Goal: Task Accomplishment & Management: Complete application form

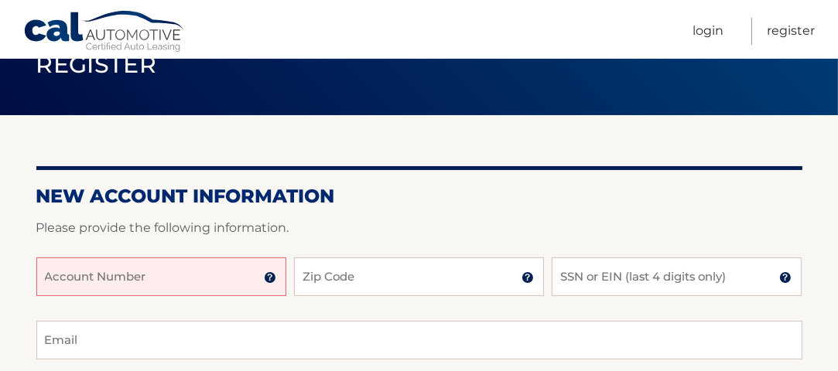
scroll to position [231, 0]
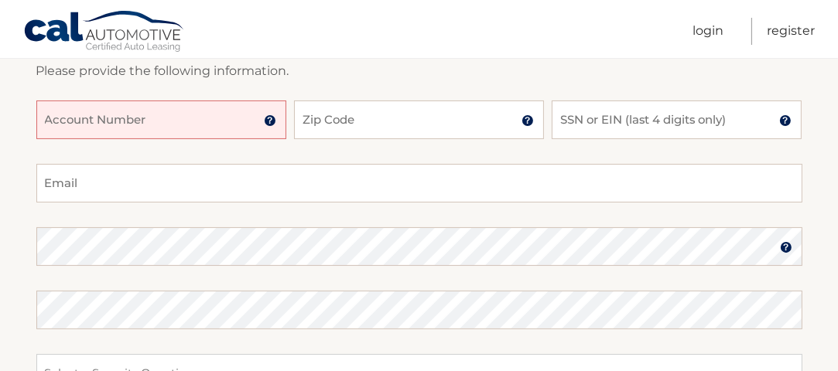
click at [159, 113] on input "Account Number" at bounding box center [161, 120] width 250 height 39
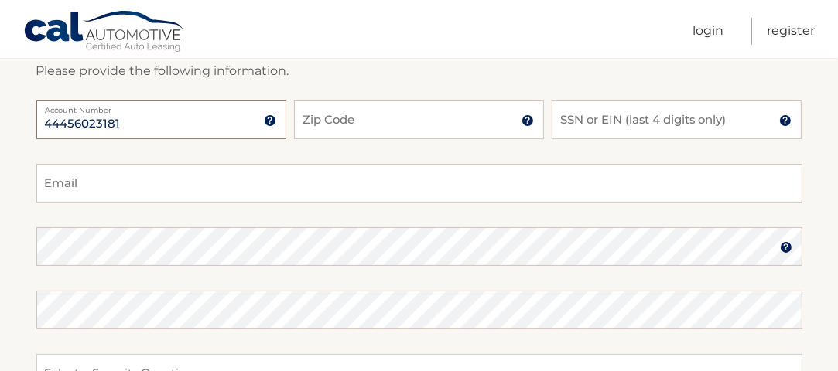
type input "44456023181"
click at [325, 124] on input "Zip Code" at bounding box center [419, 120] width 250 height 39
type input "14075"
click at [593, 115] on input "SSN or EIN (last 4 digits only)" at bounding box center [677, 120] width 250 height 39
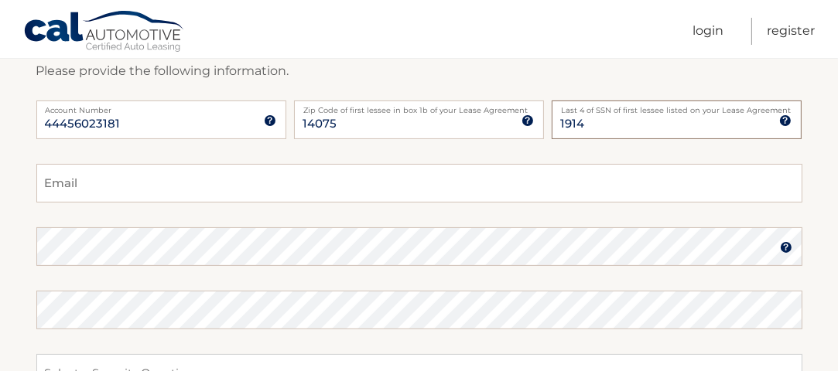
type input "1914"
click at [214, 182] on input "Email" at bounding box center [419, 183] width 766 height 39
type input "tbernas@verizon.net"
click at [783, 247] on img at bounding box center [786, 247] width 12 height 12
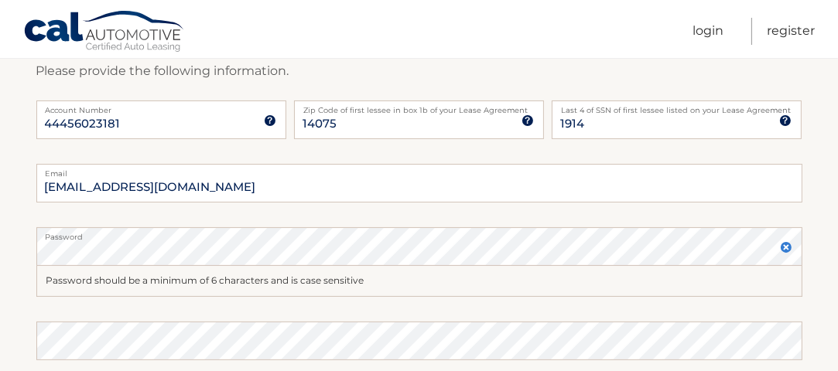
click at [781, 250] on img at bounding box center [786, 247] width 12 height 12
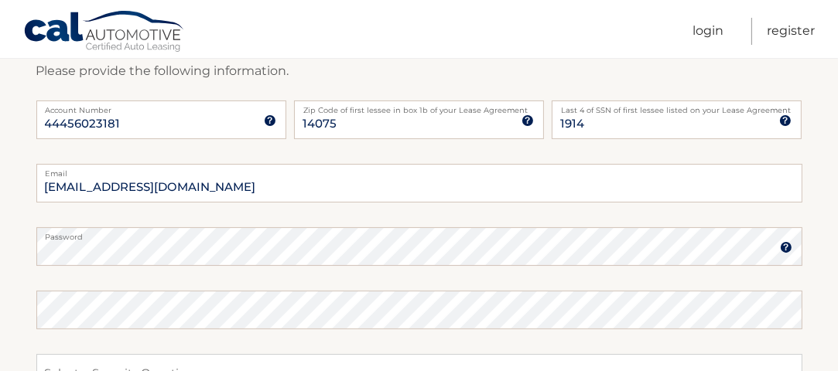
click at [786, 248] on img at bounding box center [786, 247] width 12 height 12
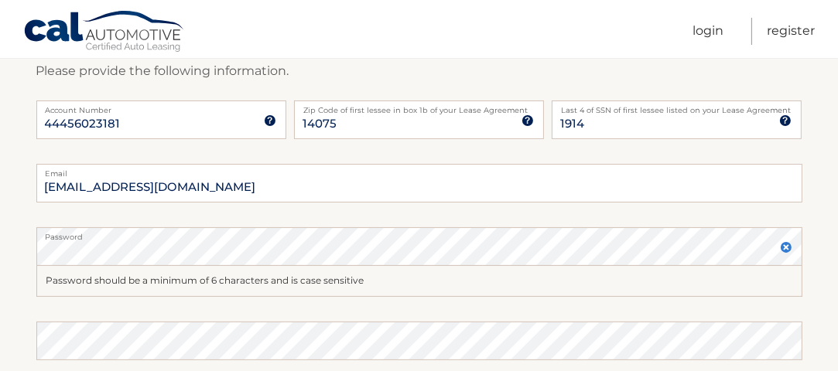
click at [213, 237] on label "Password" at bounding box center [419, 233] width 766 height 12
click at [700, 237] on label "Password" at bounding box center [419, 233] width 766 height 12
click at [790, 248] on img at bounding box center [786, 247] width 12 height 12
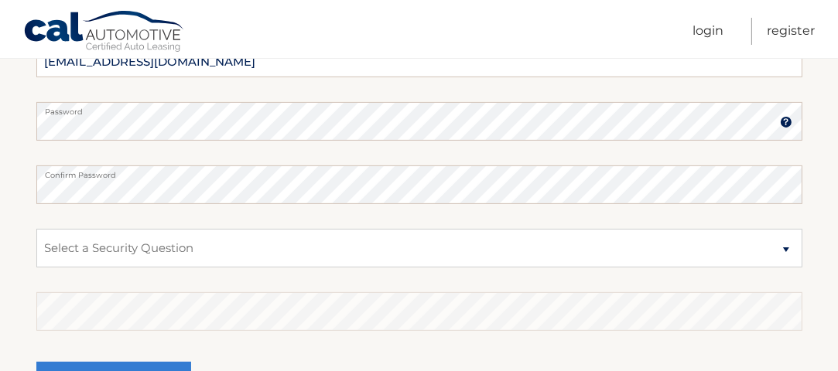
scroll to position [387, 0]
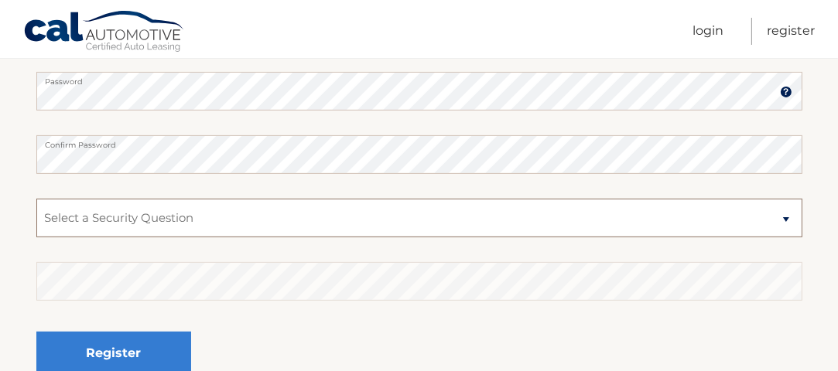
click at [782, 219] on select "Select a Security Question What was the name of your elementary school? What is…" at bounding box center [419, 218] width 766 height 39
select select "2"
click at [36, 199] on select "Select a Security Question What was the name of your elementary school? What is…" at bounding box center [419, 218] width 766 height 39
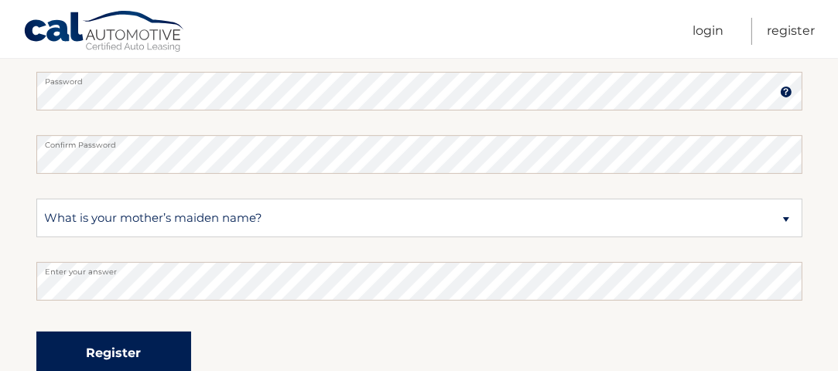
click at [117, 344] on button "Register" at bounding box center [113, 353] width 155 height 43
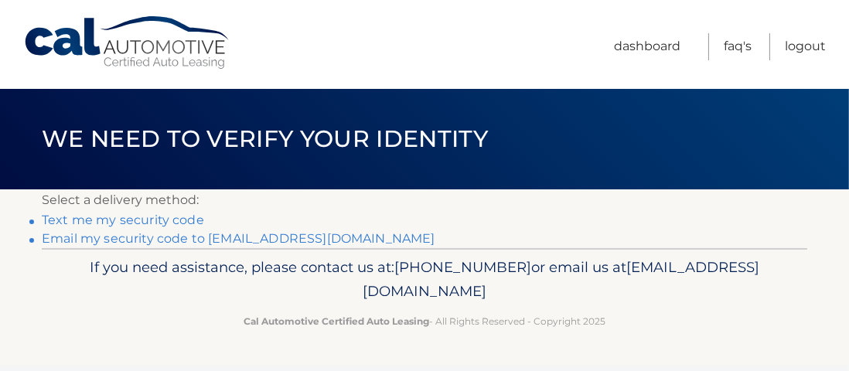
click at [98, 224] on link "Text me my security code" at bounding box center [123, 220] width 162 height 15
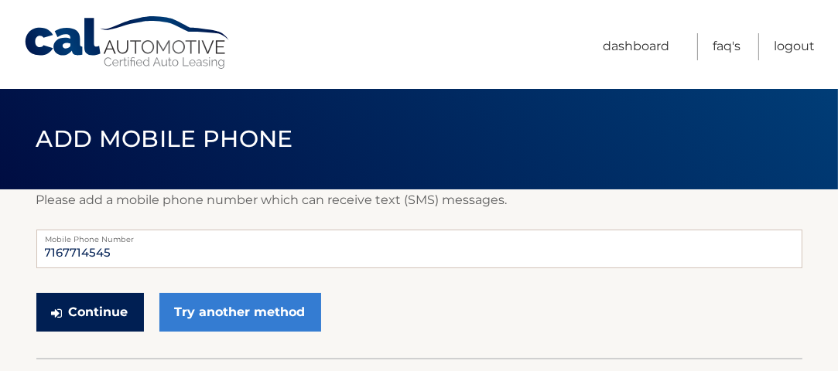
click at [95, 316] on button "Continue" at bounding box center [90, 312] width 108 height 39
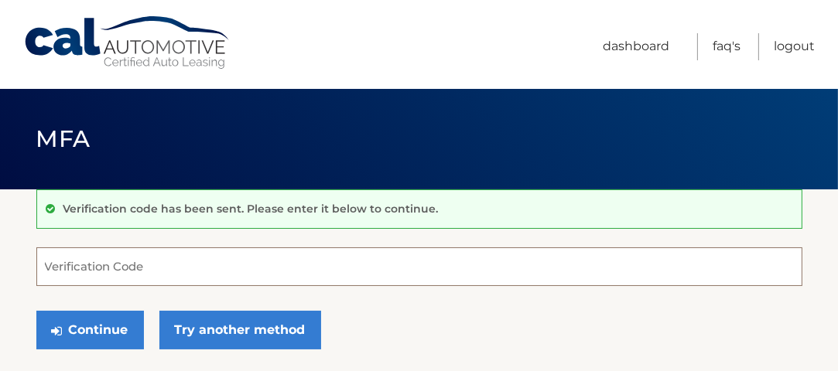
click at [101, 272] on input "Verification Code" at bounding box center [419, 267] width 766 height 39
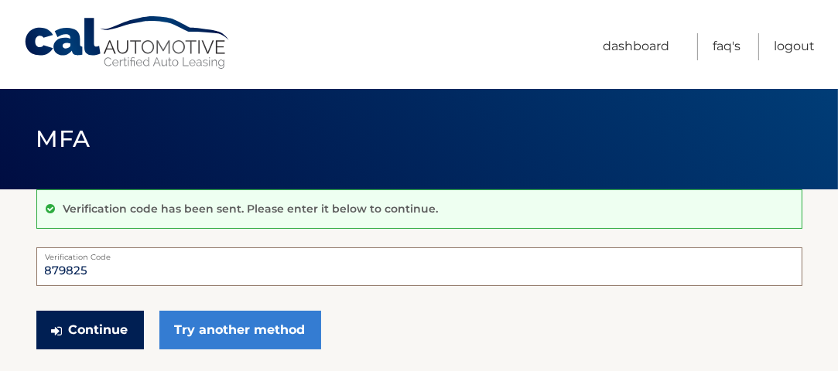
type input "879825"
click at [88, 330] on button "Continue" at bounding box center [90, 330] width 108 height 39
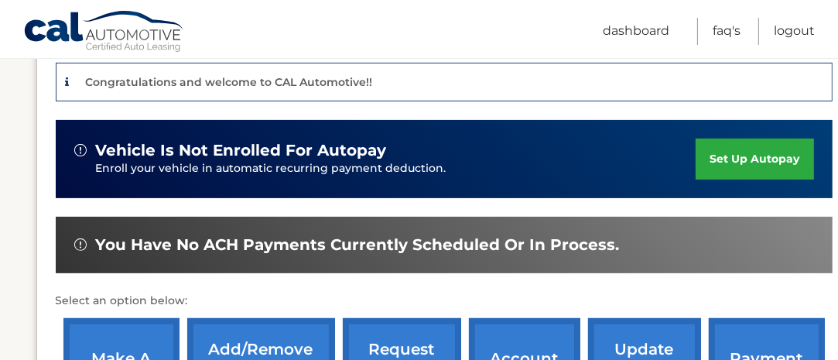
scroll to position [387, 0]
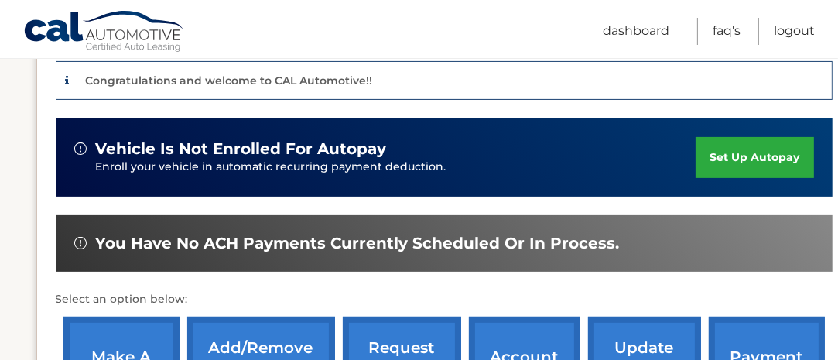
click at [734, 154] on link "set up autopay" at bounding box center [754, 157] width 118 height 41
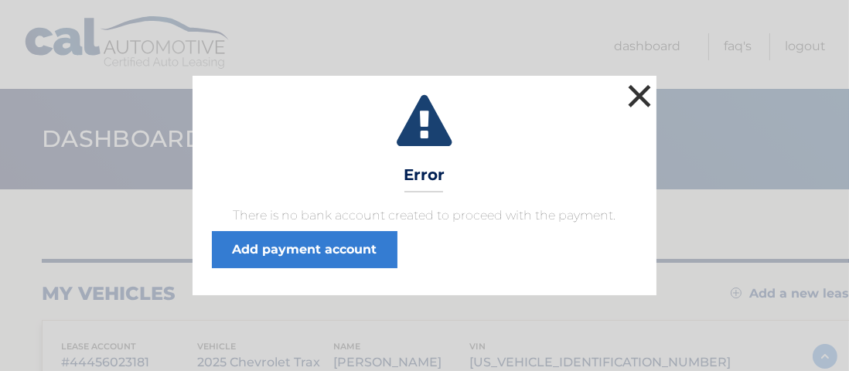
click at [643, 111] on button "×" at bounding box center [639, 95] width 31 height 31
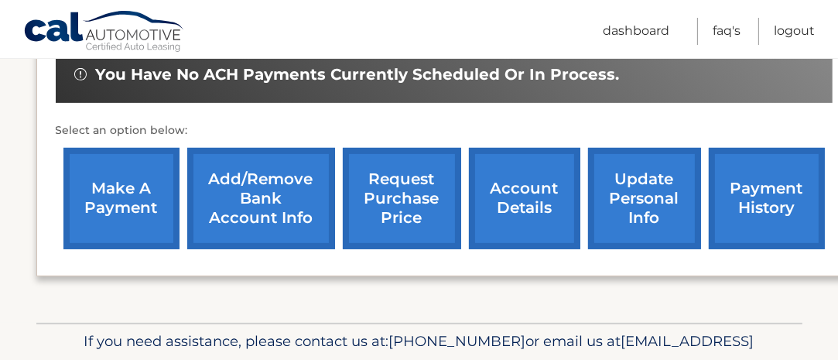
scroll to position [464, 0]
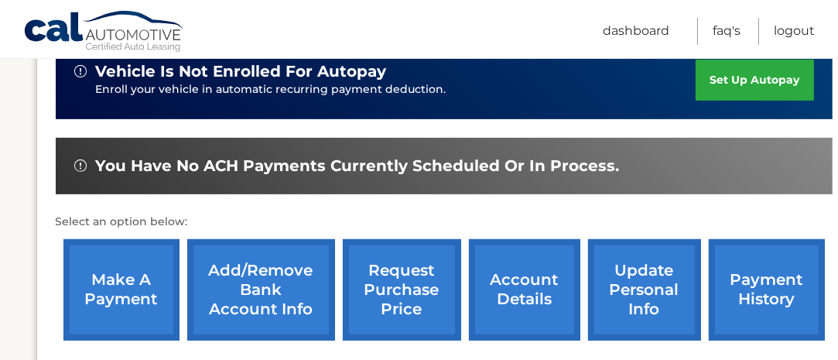
click at [259, 278] on link "Add/Remove bank account info" at bounding box center [261, 289] width 148 height 101
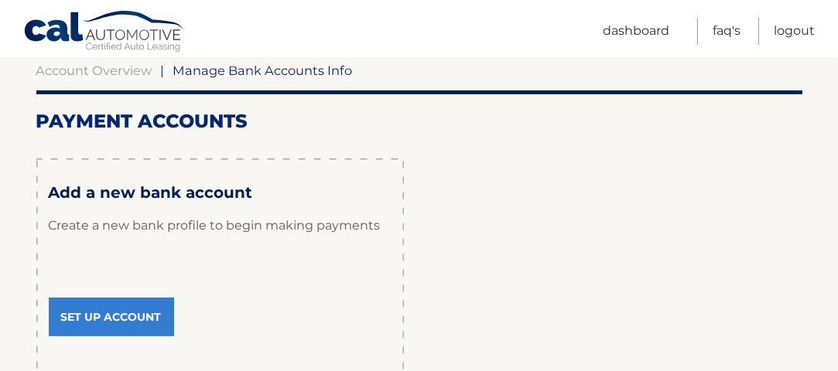
scroll to position [231, 0]
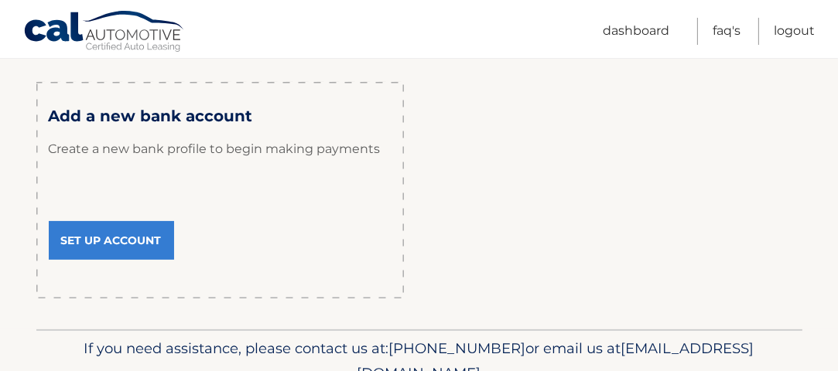
click at [113, 240] on link "Set Up Account" at bounding box center [111, 240] width 125 height 39
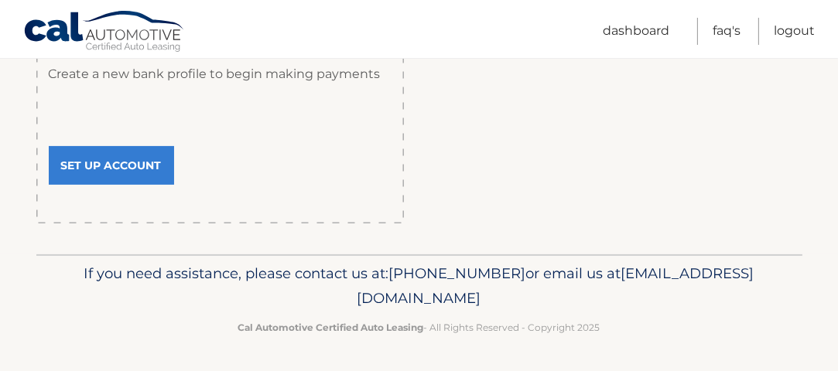
click at [310, 264] on p "If you need assistance, please contact us at: 609-807-3200 or email us at Custo…" at bounding box center [419, 286] width 719 height 50
drag, startPoint x: 315, startPoint y: 17, endPoint x: 729, endPoint y: 145, distance: 433.1
click at [729, 145] on div "Payment Accounts × Review Your Information remove payment account unenroll all …" at bounding box center [419, 90] width 766 height 265
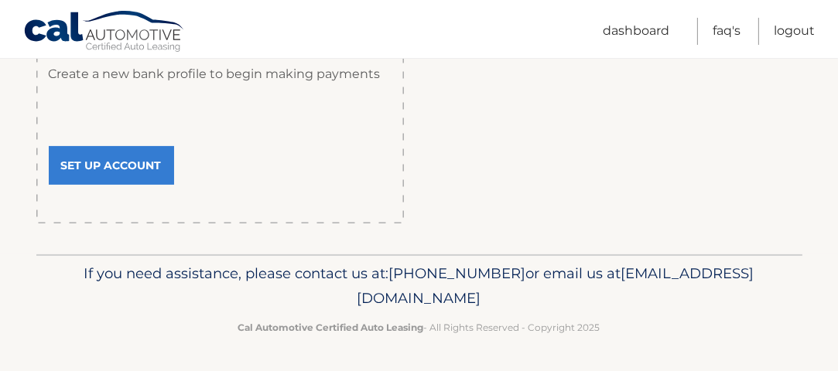
click at [108, 165] on link "Set Up Account" at bounding box center [111, 165] width 125 height 39
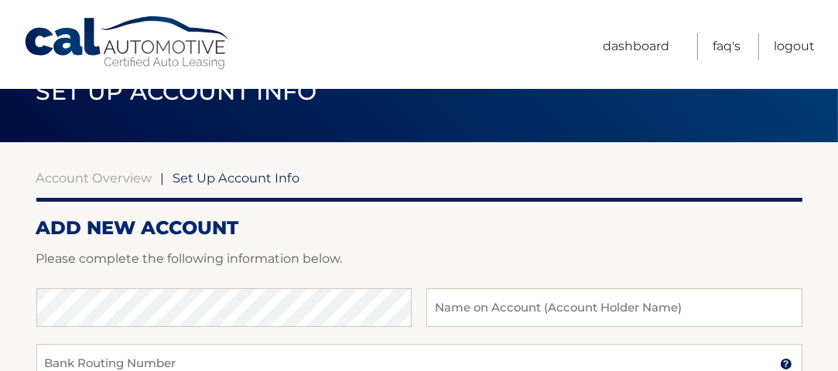
scroll to position [155, 0]
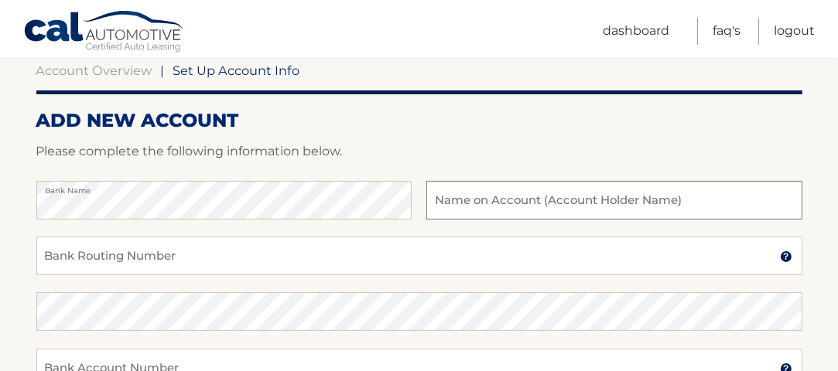
click at [514, 200] on input "text" at bounding box center [613, 200] width 375 height 39
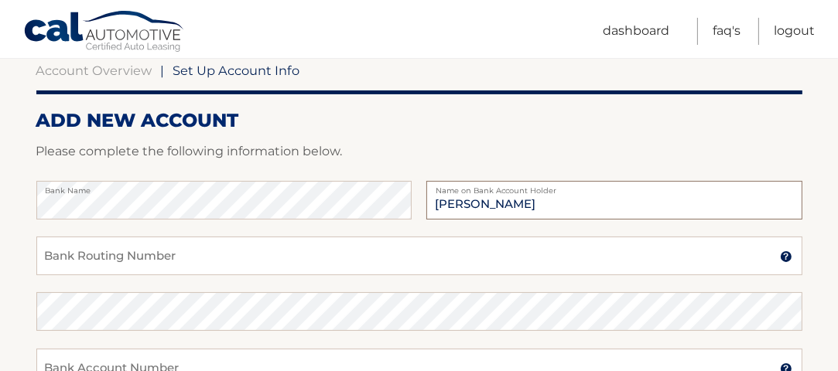
type input "[PERSON_NAME]"
click at [155, 257] on input "Bank Routing Number" at bounding box center [419, 256] width 766 height 39
type input "02100322"
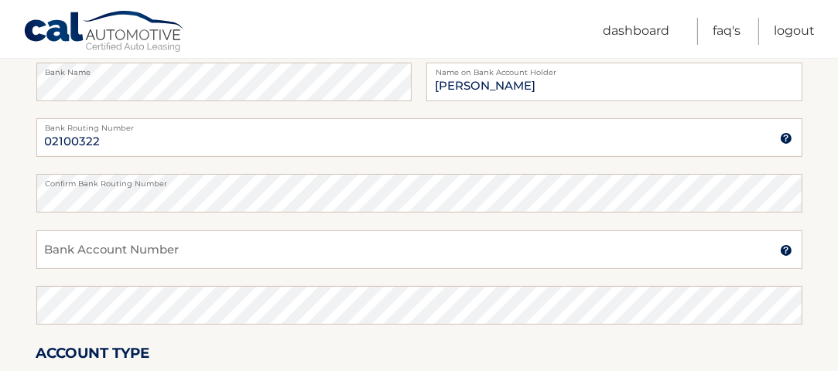
scroll to position [309, 0]
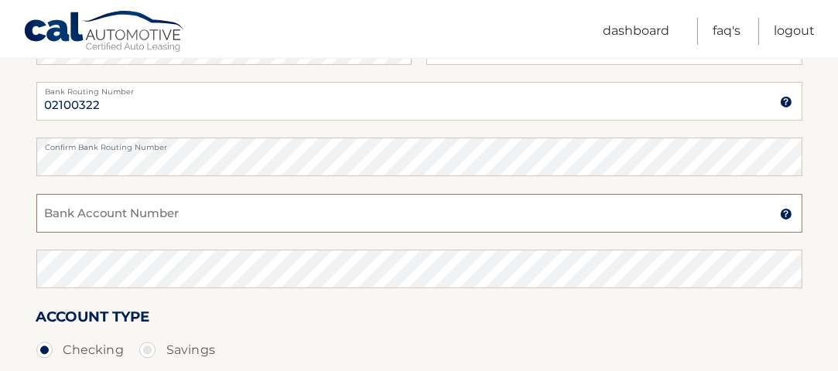
click at [98, 225] on input "Bank Account Number" at bounding box center [419, 213] width 766 height 39
type input "d"
type input "483083919913"
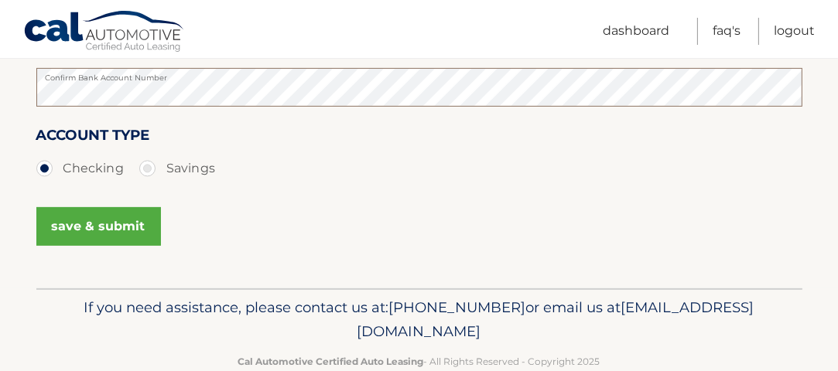
scroll to position [525, 0]
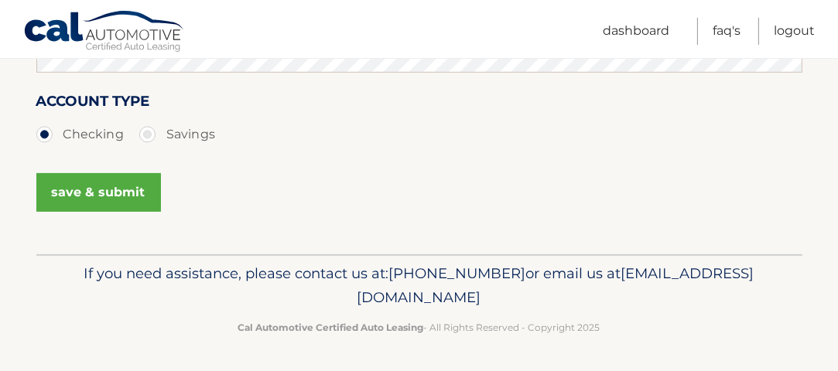
click at [91, 190] on button "save & submit" at bounding box center [98, 192] width 125 height 39
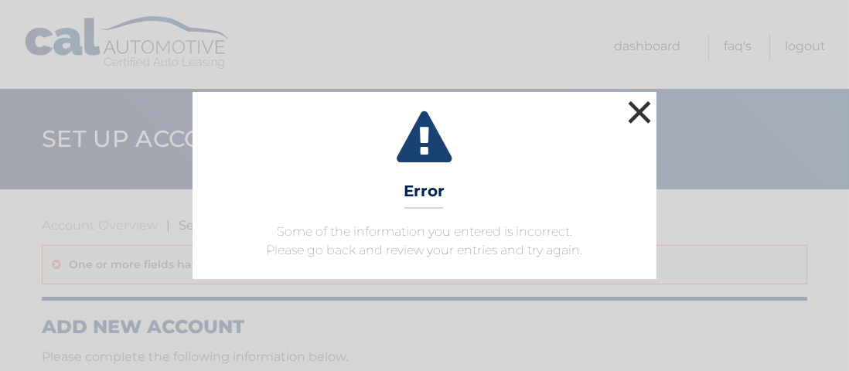
click at [644, 111] on button "×" at bounding box center [639, 112] width 31 height 31
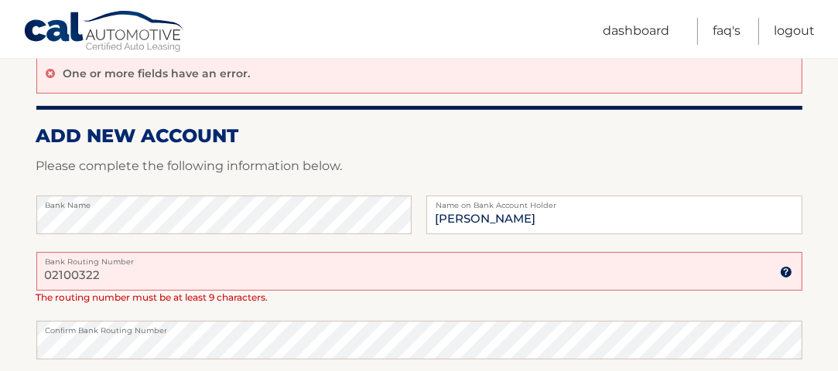
scroll to position [231, 0]
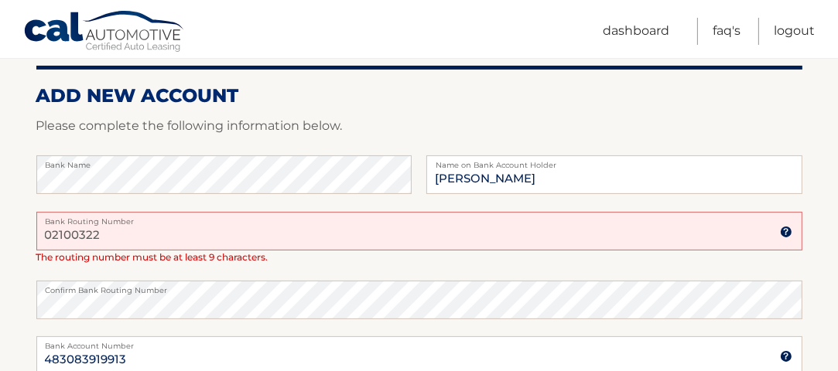
click at [77, 234] on input "02100322" at bounding box center [419, 231] width 766 height 39
type input "021000322"
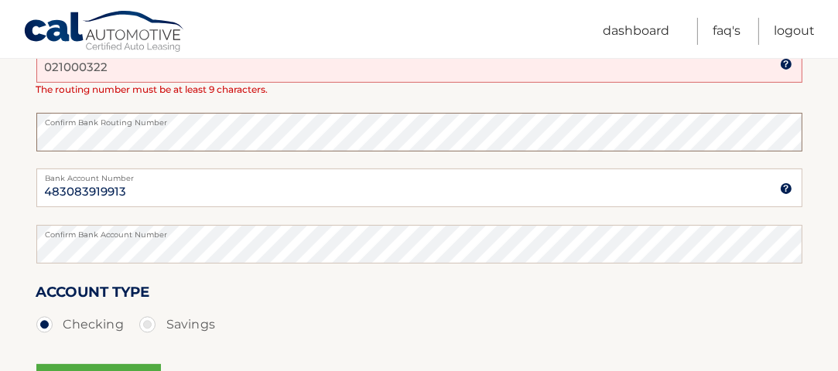
scroll to position [464, 0]
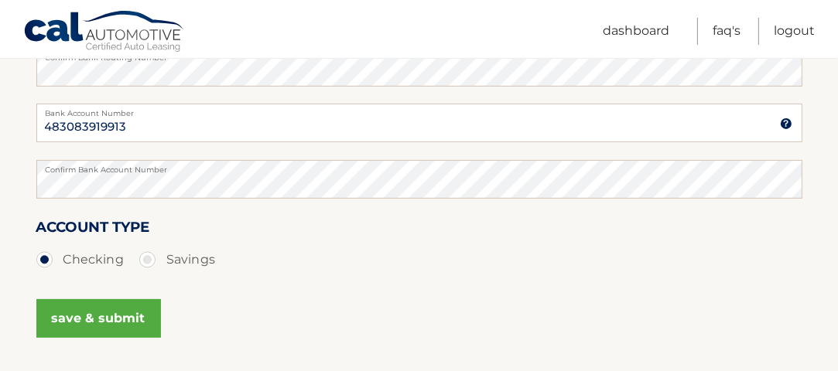
click at [71, 319] on button "save & submit" at bounding box center [98, 318] width 125 height 39
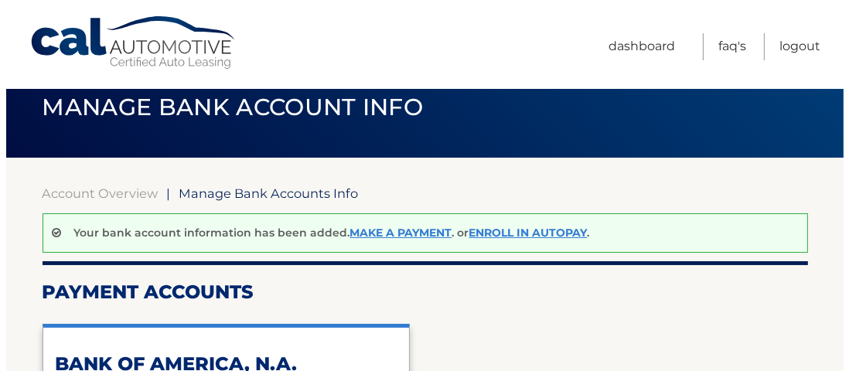
scroll to position [155, 0]
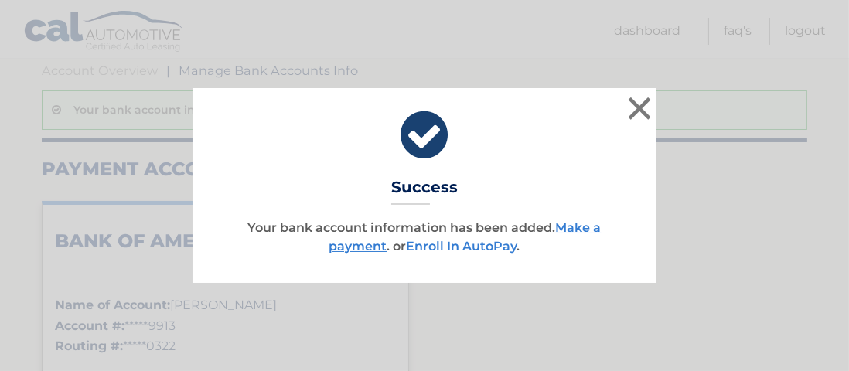
click at [432, 242] on link "Enroll In AutoPay" at bounding box center [462, 246] width 111 height 15
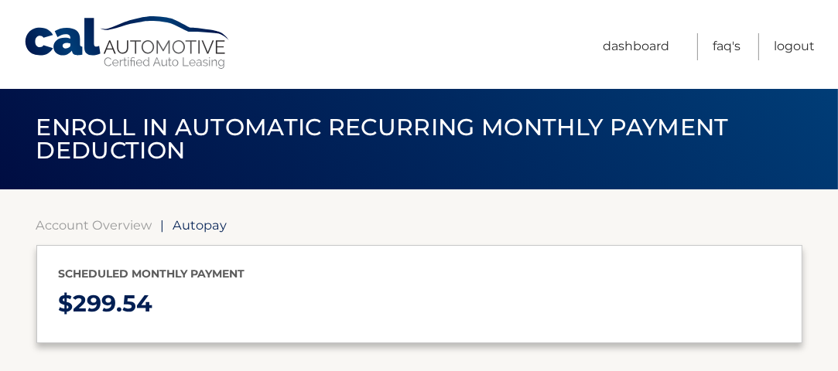
select select "YTNkYzM5NjgtMzQxMS00YmM1LTkyOTQtMGIwMDRiYmU5MTQ3"
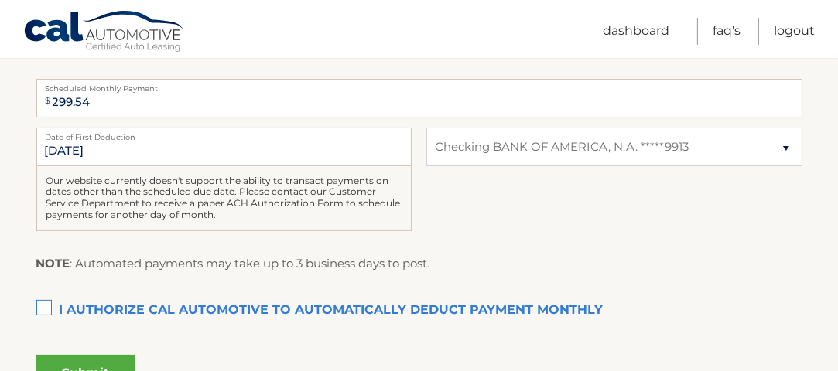
scroll to position [387, 0]
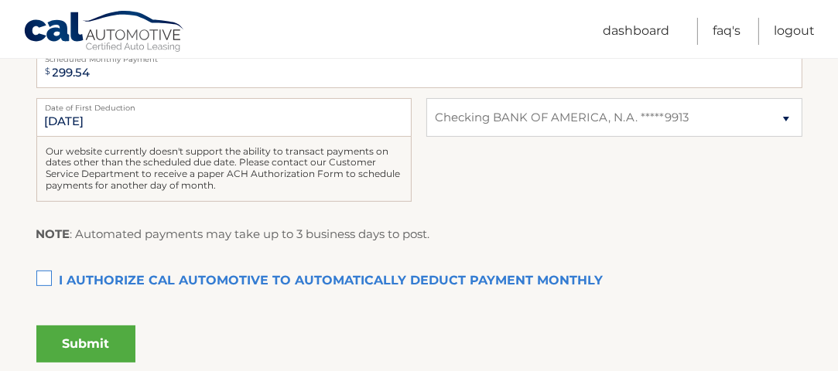
click at [49, 276] on label "I authorize cal automotive to automatically deduct payment monthly This checkbo…" at bounding box center [419, 281] width 766 height 31
click at [0, 0] on input "I authorize cal automotive to automatically deduct payment monthly This checkbo…" at bounding box center [0, 0] width 0 height 0
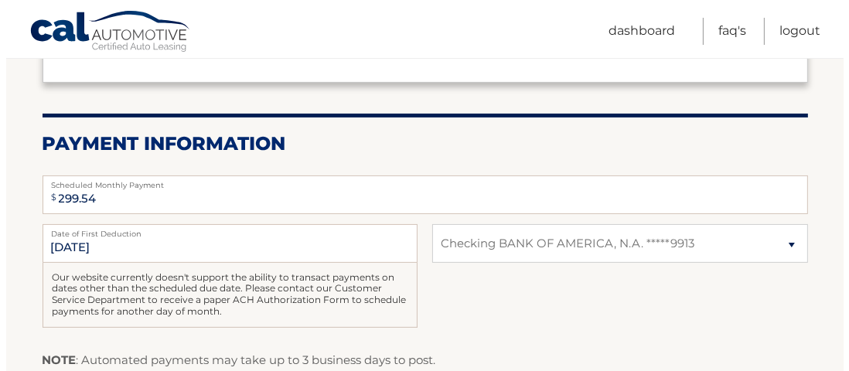
scroll to position [439, 0]
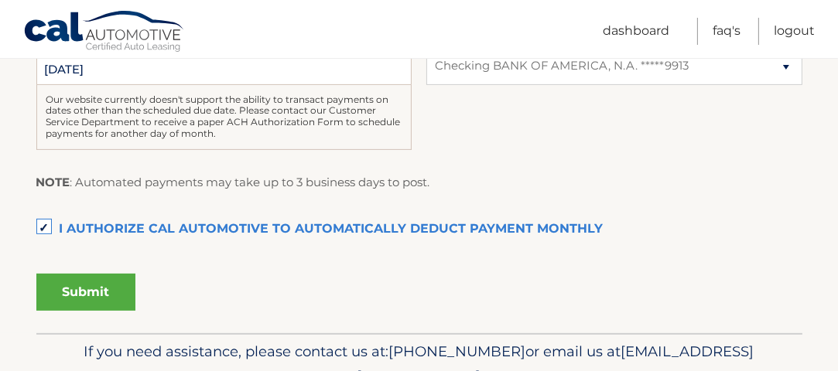
click at [92, 289] on button "Submit" at bounding box center [85, 292] width 99 height 37
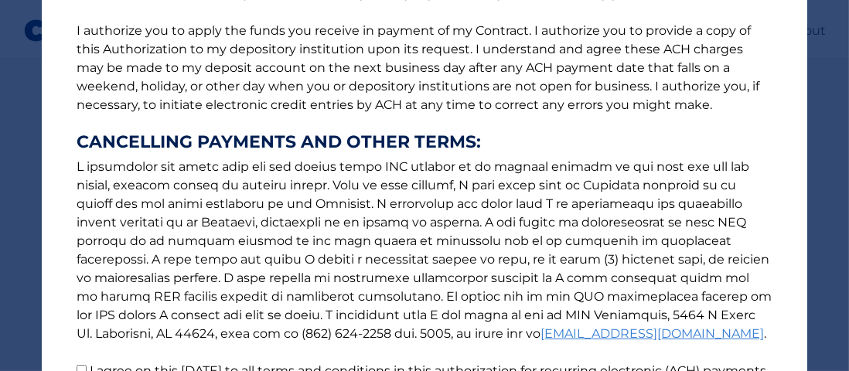
scroll to position [309, 0]
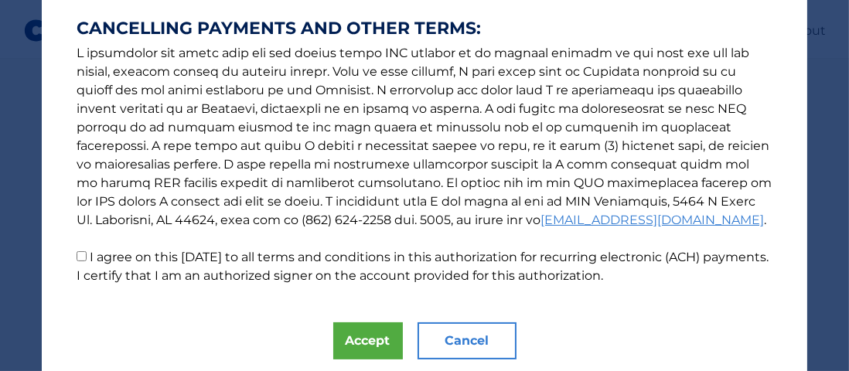
drag, startPoint x: 671, startPoint y: 169, endPoint x: 747, endPoint y: 113, distance: 94.5
click at [747, 113] on p "The words "I" "me" and "my" mean any identified Customer who signs this Authori…" at bounding box center [424, 3] width 727 height 563
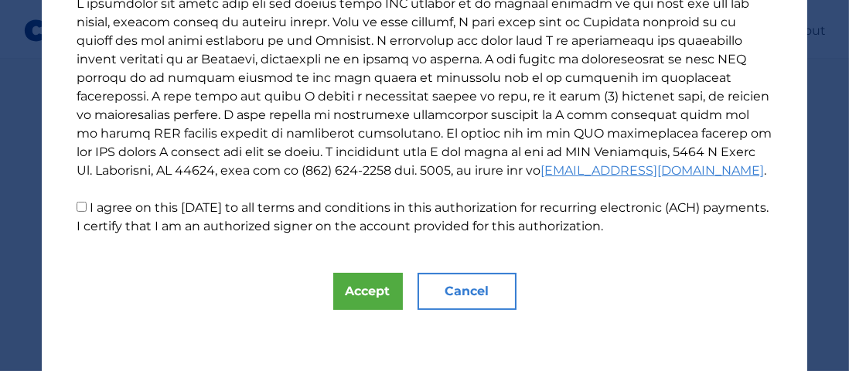
click at [77, 203] on input "I agree on this 10/02/2025 to all terms and conditions in this authorization fo…" at bounding box center [82, 207] width 10 height 10
checkbox input "true"
click at [337, 291] on button "Accept" at bounding box center [368, 291] width 70 height 37
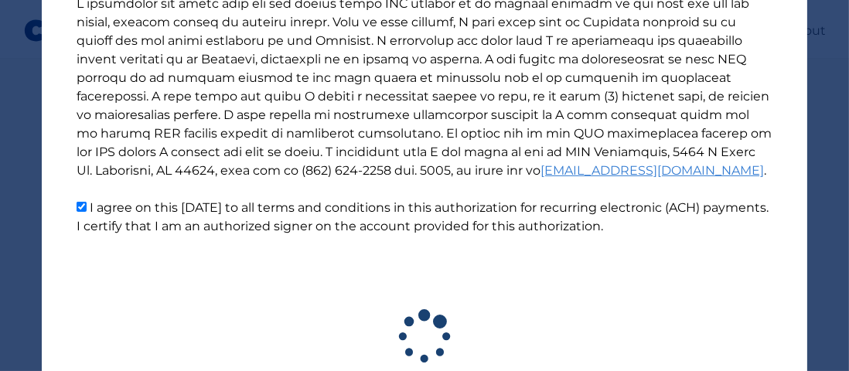
click at [340, 289] on icon at bounding box center [424, 337] width 729 height 131
drag, startPoint x: 340, startPoint y: 289, endPoint x: 696, endPoint y: 258, distance: 358.0
click at [696, 258] on div "The words "I" "me" and "my" mean any identified Customer who signs this Authori…" at bounding box center [425, 26] width 766 height 771
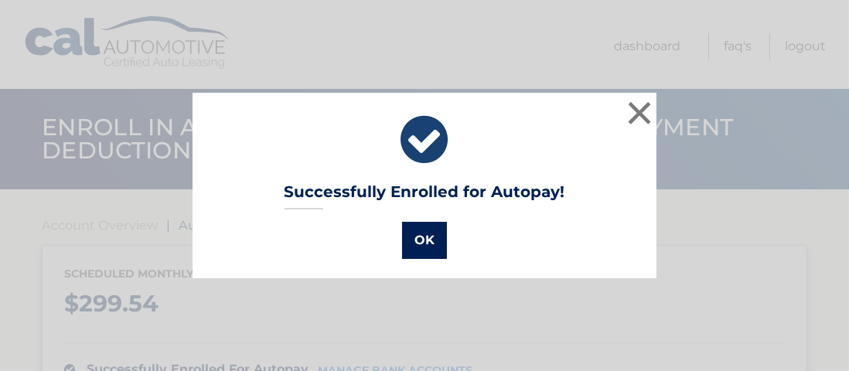
click at [412, 241] on button "OK" at bounding box center [424, 240] width 45 height 37
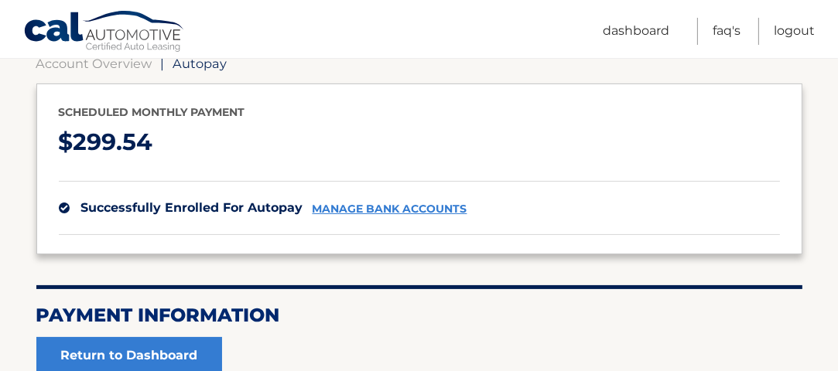
scroll to position [317, 0]
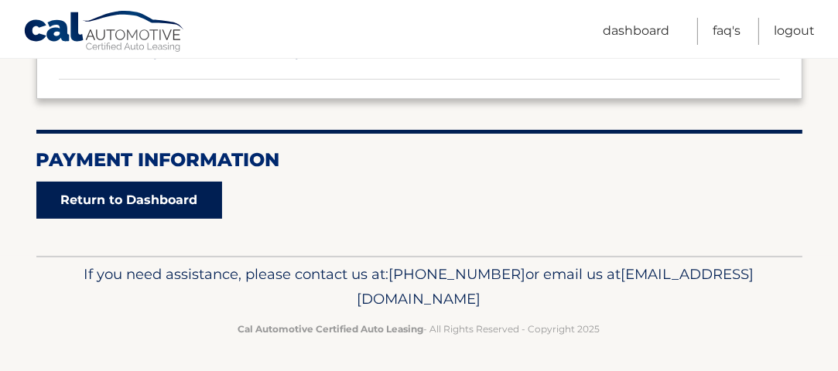
click at [159, 201] on link "Return to Dashboard" at bounding box center [129, 200] width 186 height 37
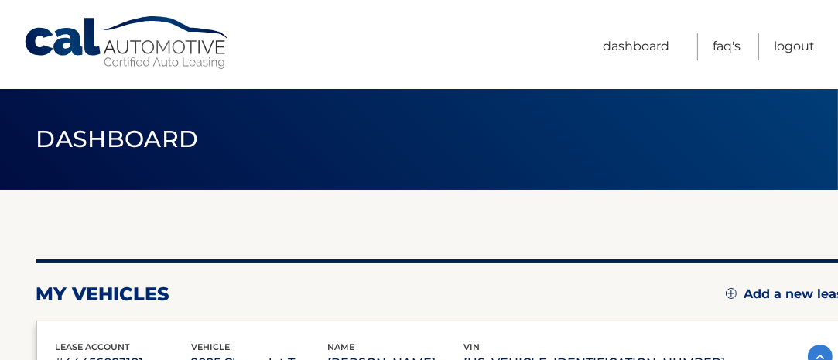
drag, startPoint x: 671, startPoint y: 0, endPoint x: 791, endPoint y: 70, distance: 139.7
click at [791, 70] on ul "Dashboard FAQ's Logout" at bounding box center [709, 44] width 212 height 89
